Goal: Information Seeking & Learning: Check status

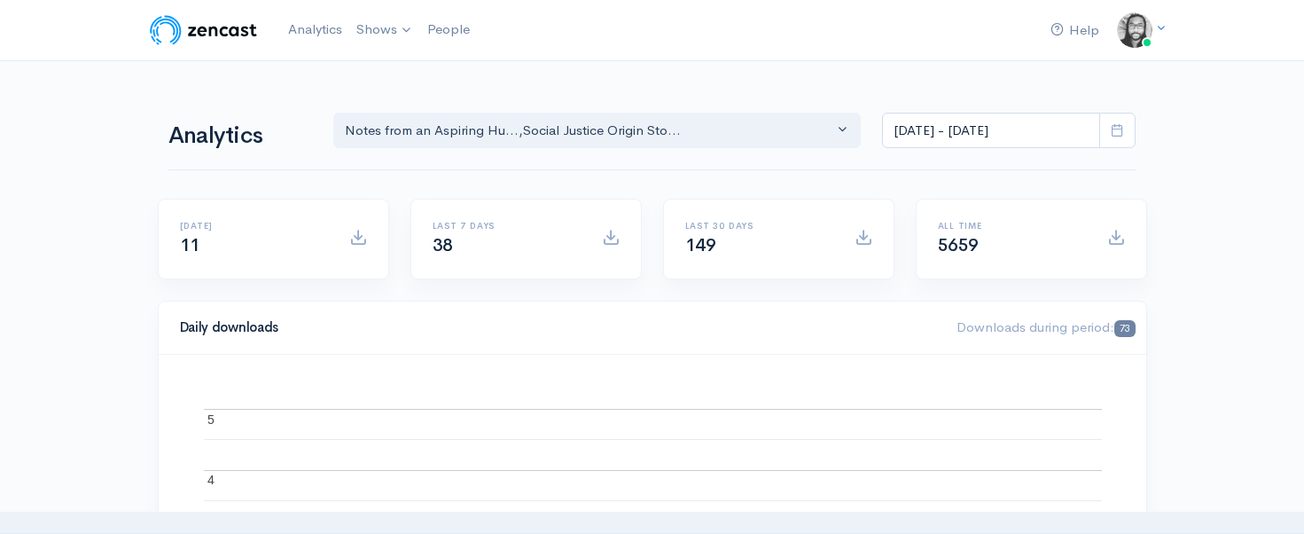
select select "14701"
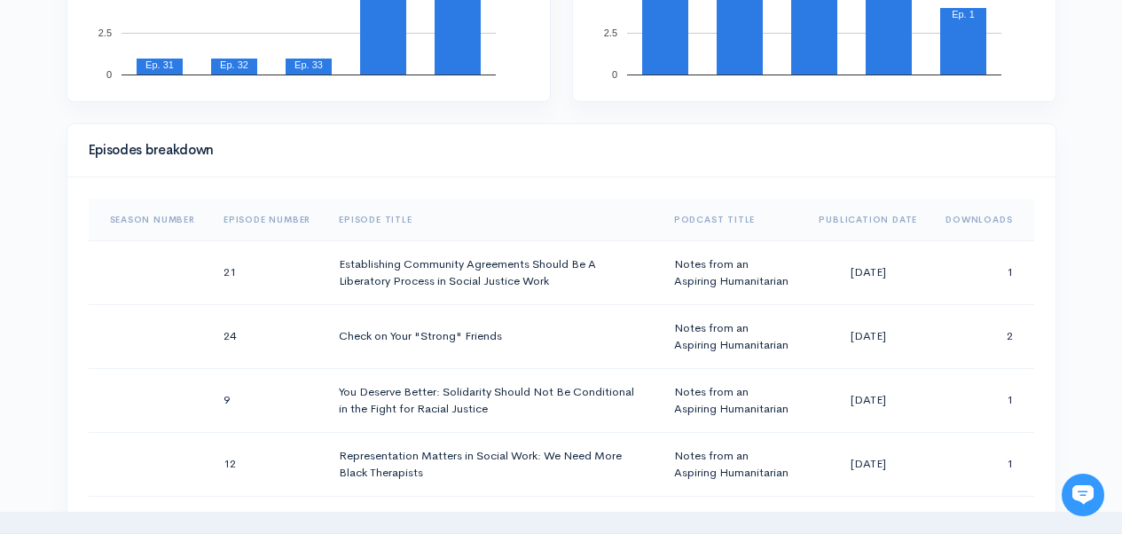
scroll to position [539, 0]
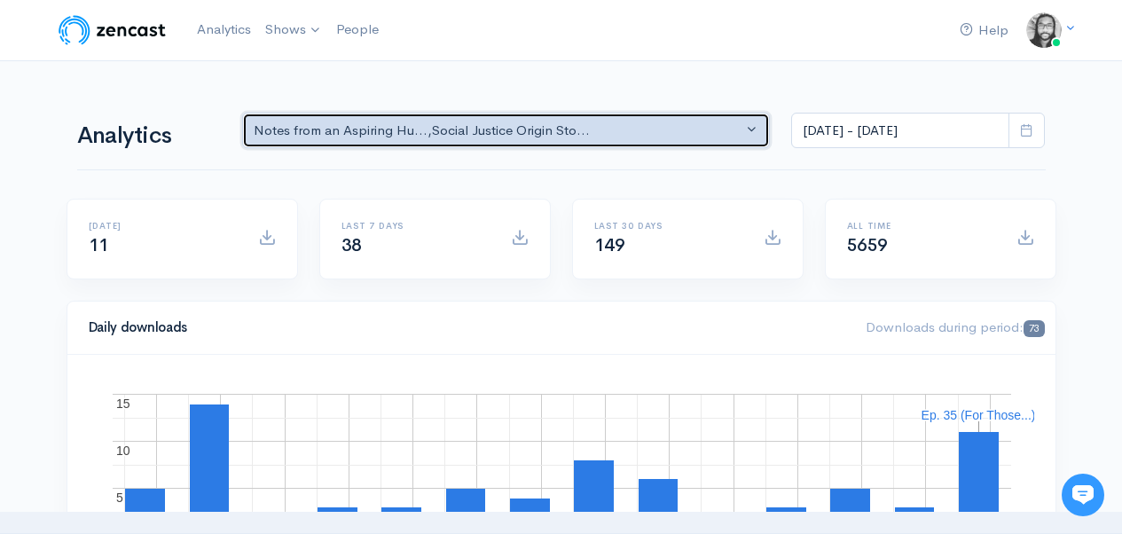
click at [446, 134] on div "Notes from an Aspiring Hu... , Social Justice Origin Sto..." at bounding box center [498, 131] width 489 height 20
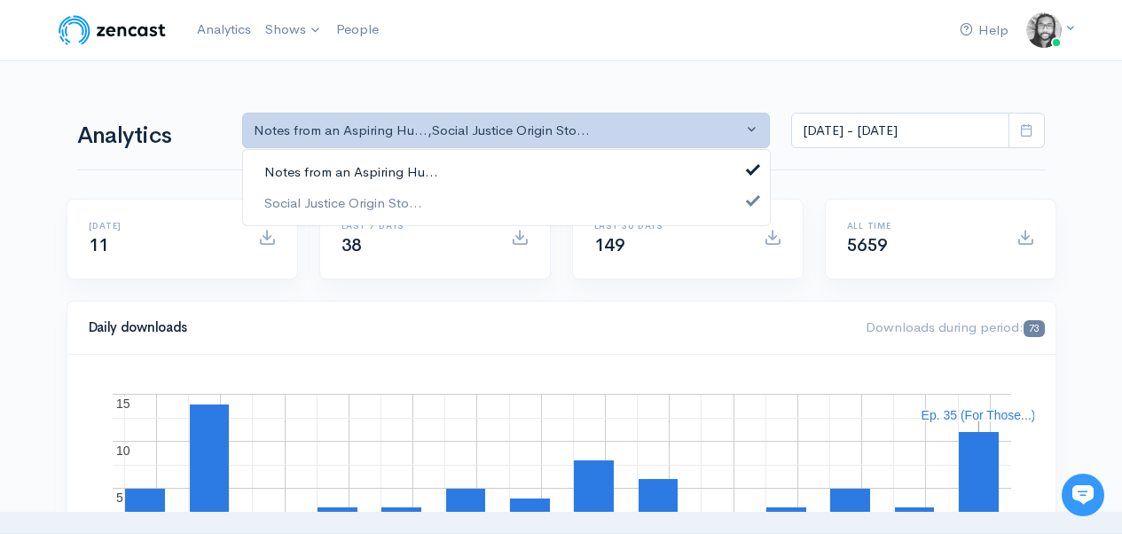
click at [449, 165] on link "Notes from an Aspiring Hu..." at bounding box center [506, 172] width 527 height 31
select select "14701"
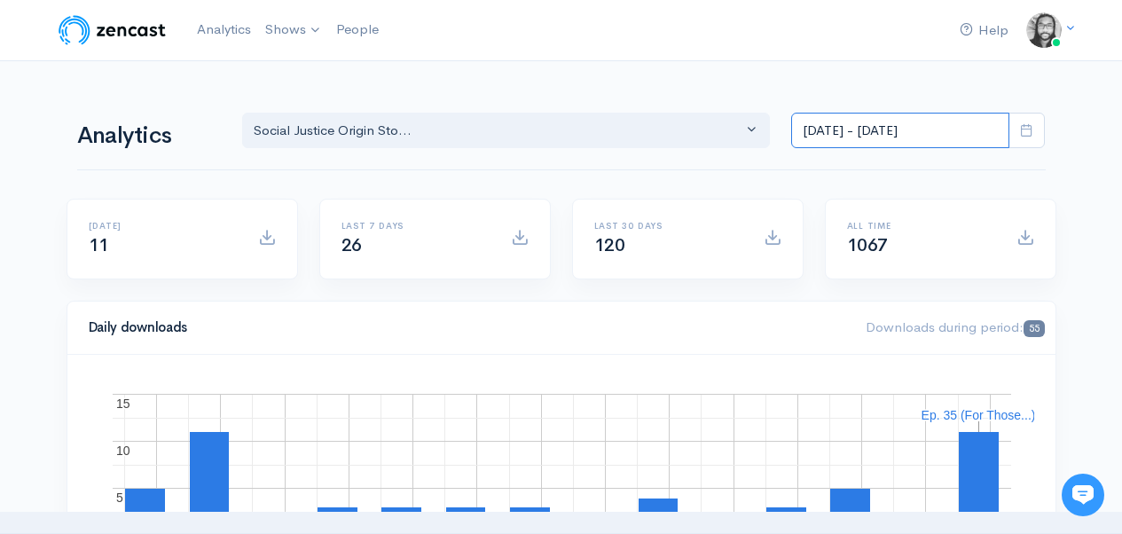
click at [827, 144] on input "[DATE] - [DATE]" at bounding box center [900, 131] width 218 height 36
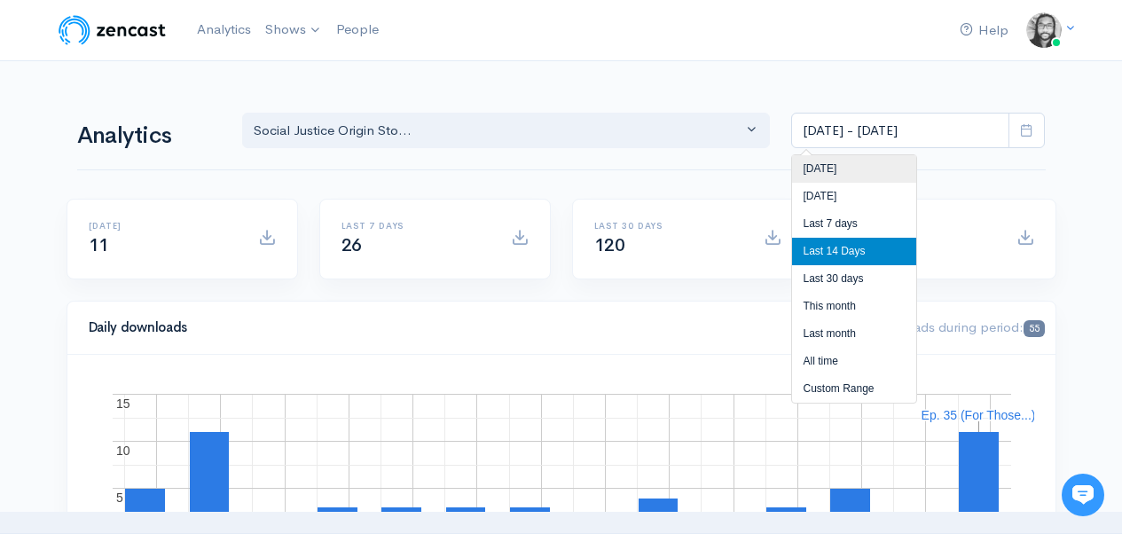
click at [831, 180] on li "[DATE]" at bounding box center [854, 168] width 124 height 27
type input "Sep 17, 2025 - Sep 17, 2025"
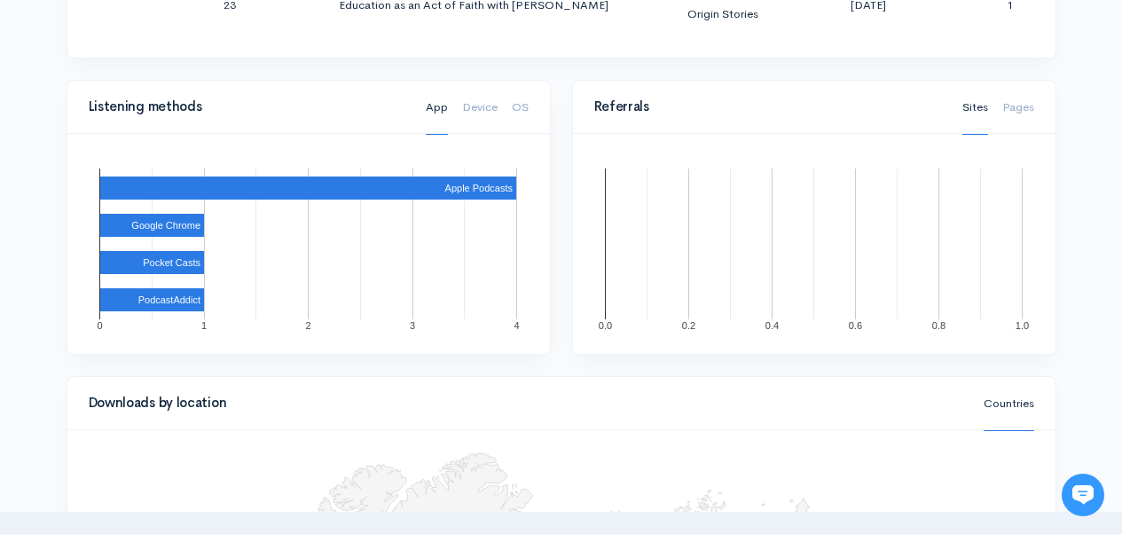
scroll to position [928, 0]
